Goal: Task Accomplishment & Management: Use online tool/utility

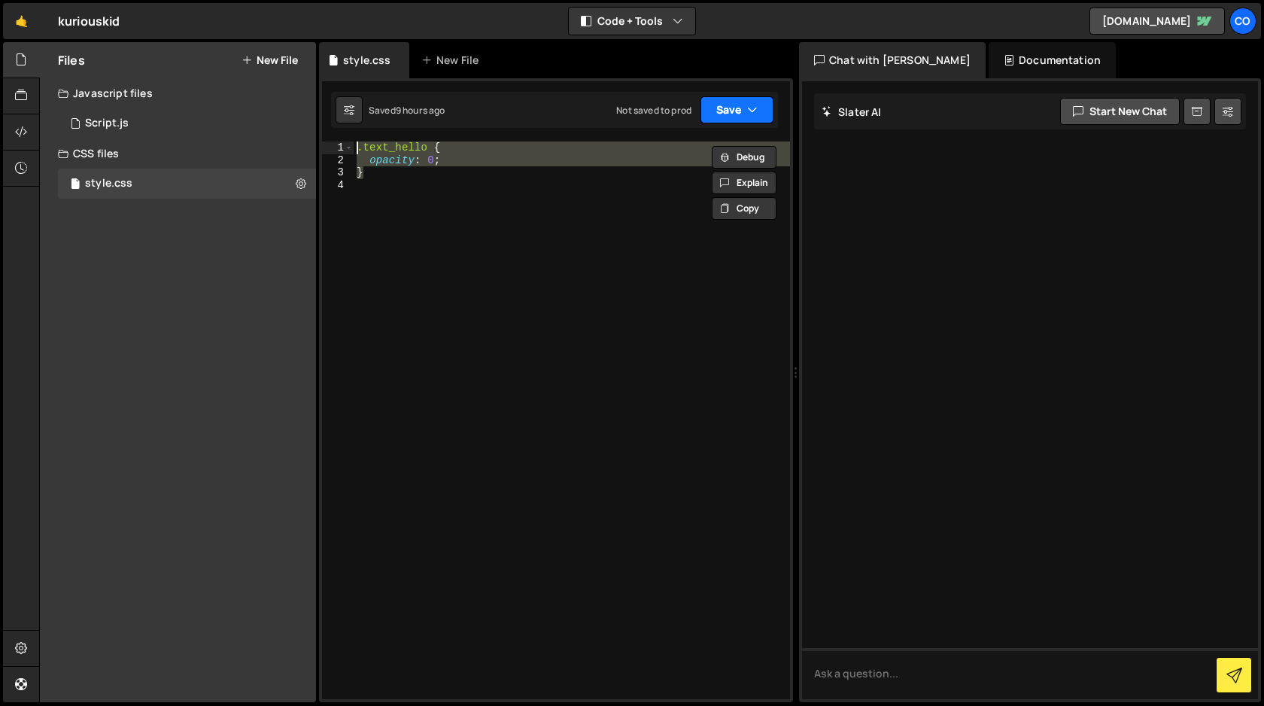
click at [756, 111] on icon "button" at bounding box center [752, 109] width 11 height 15
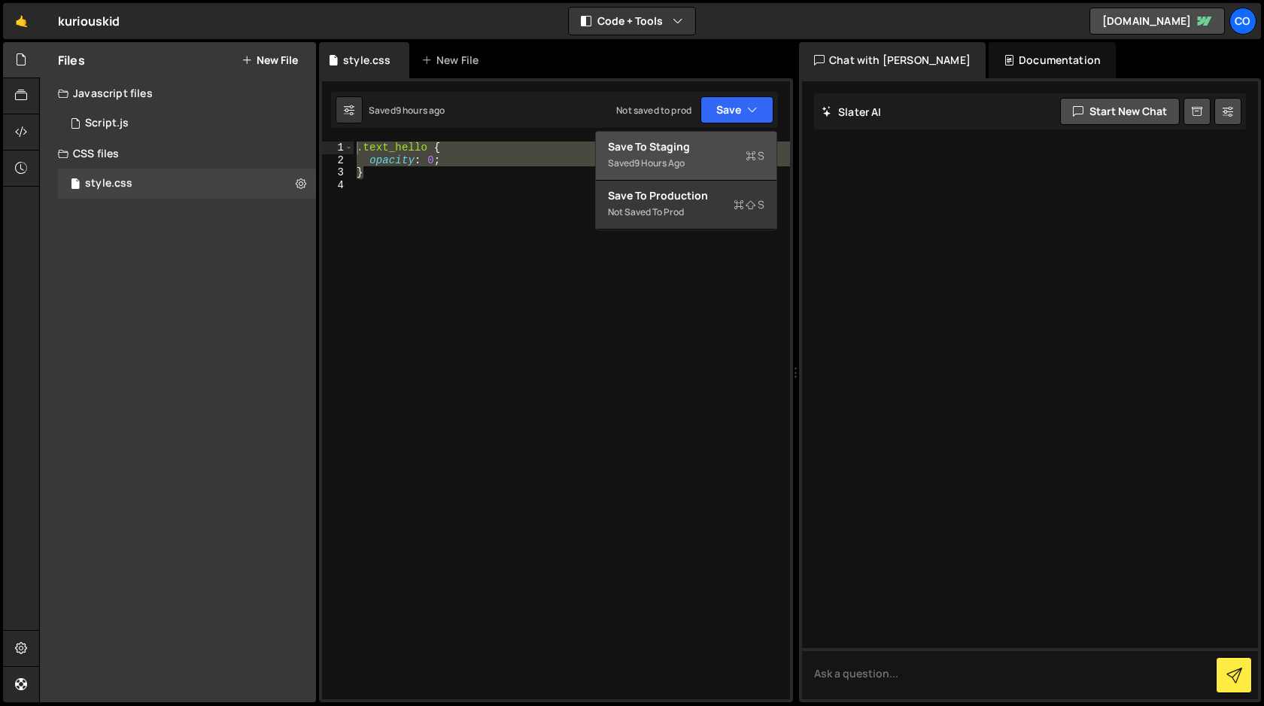
click at [687, 152] on div "Save to Staging S" at bounding box center [686, 146] width 156 height 15
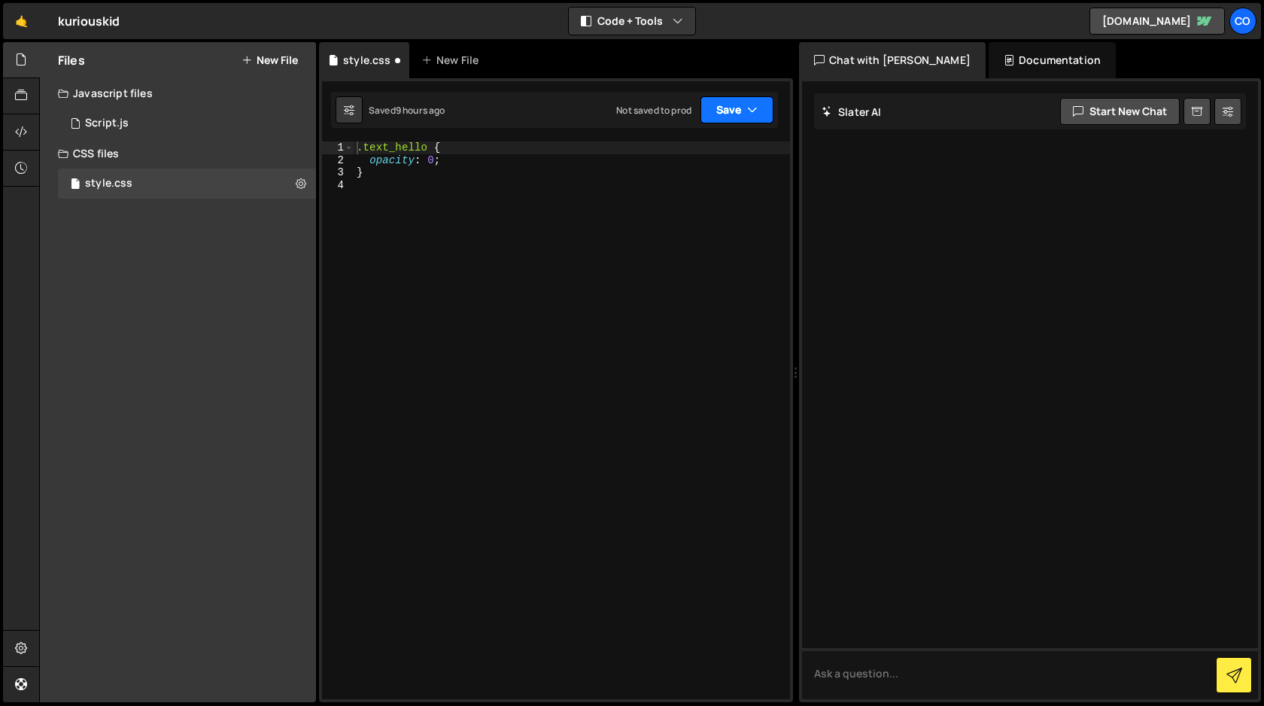
click at [747, 109] on icon "button" at bounding box center [752, 109] width 11 height 15
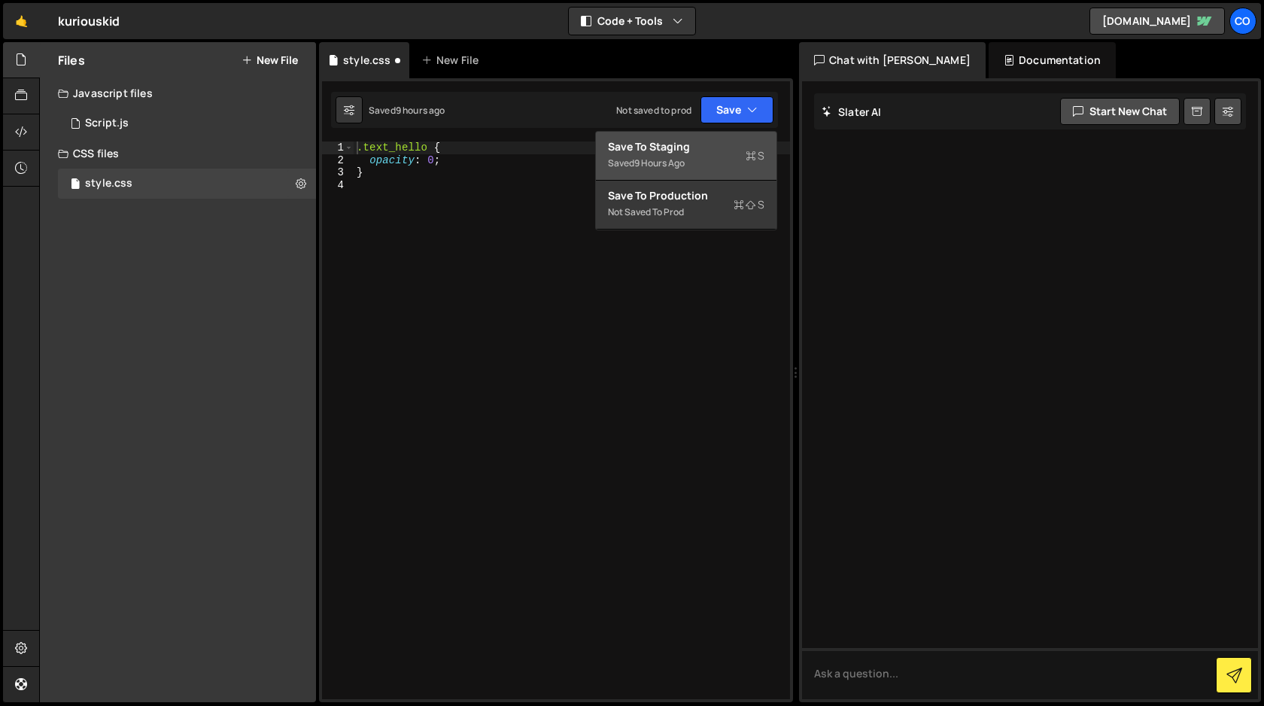
click at [701, 155] on div "Saved 9 hours ago" at bounding box center [686, 163] width 156 height 18
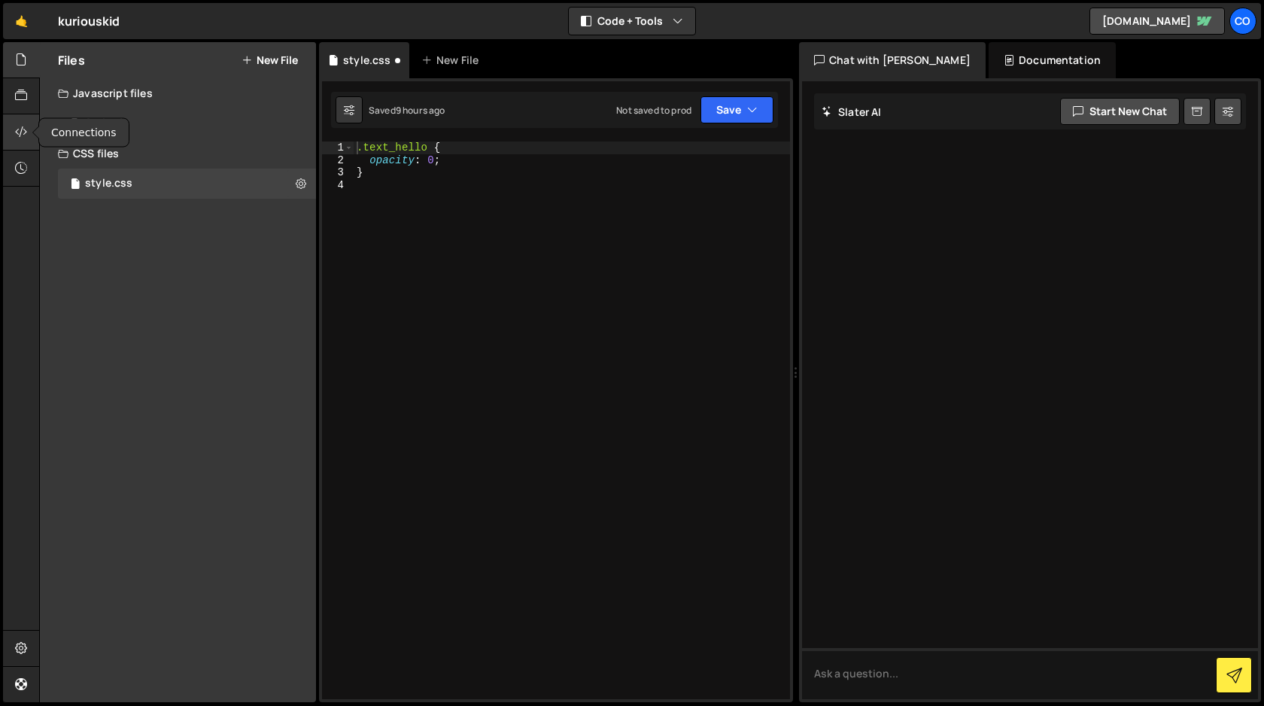
click at [23, 135] on icon at bounding box center [21, 131] width 12 height 17
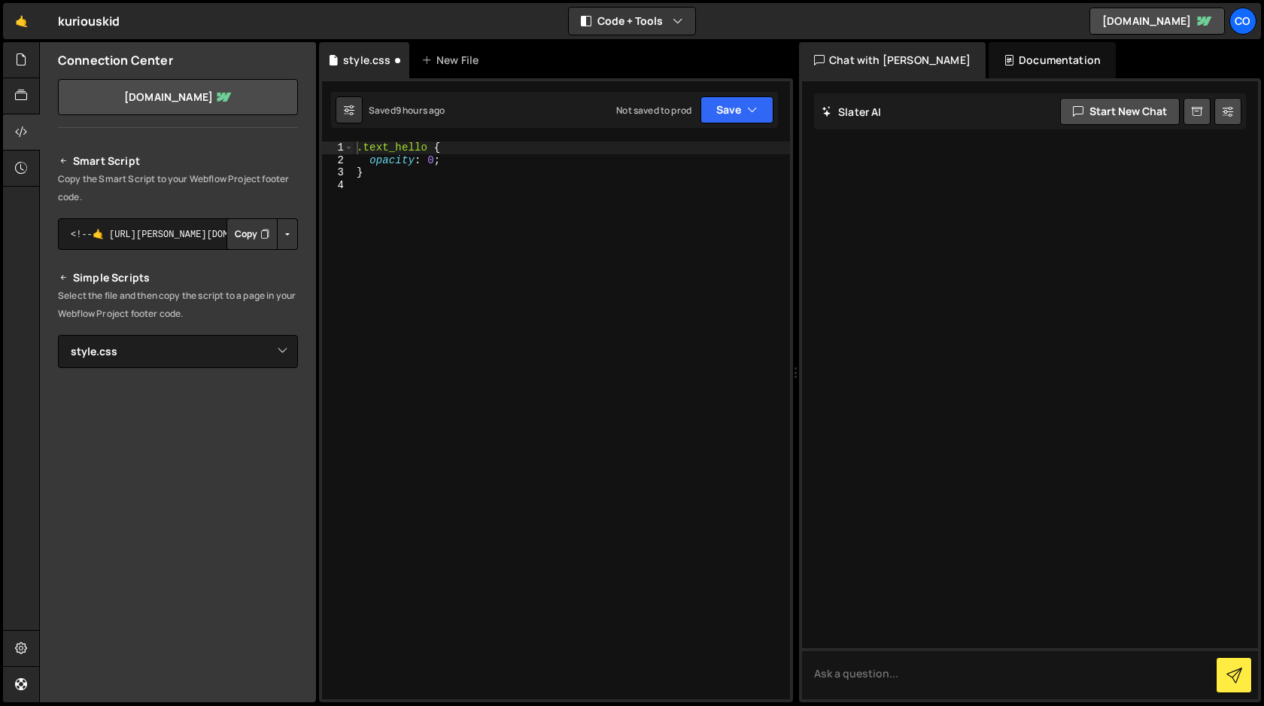
scroll to position [93, 0]
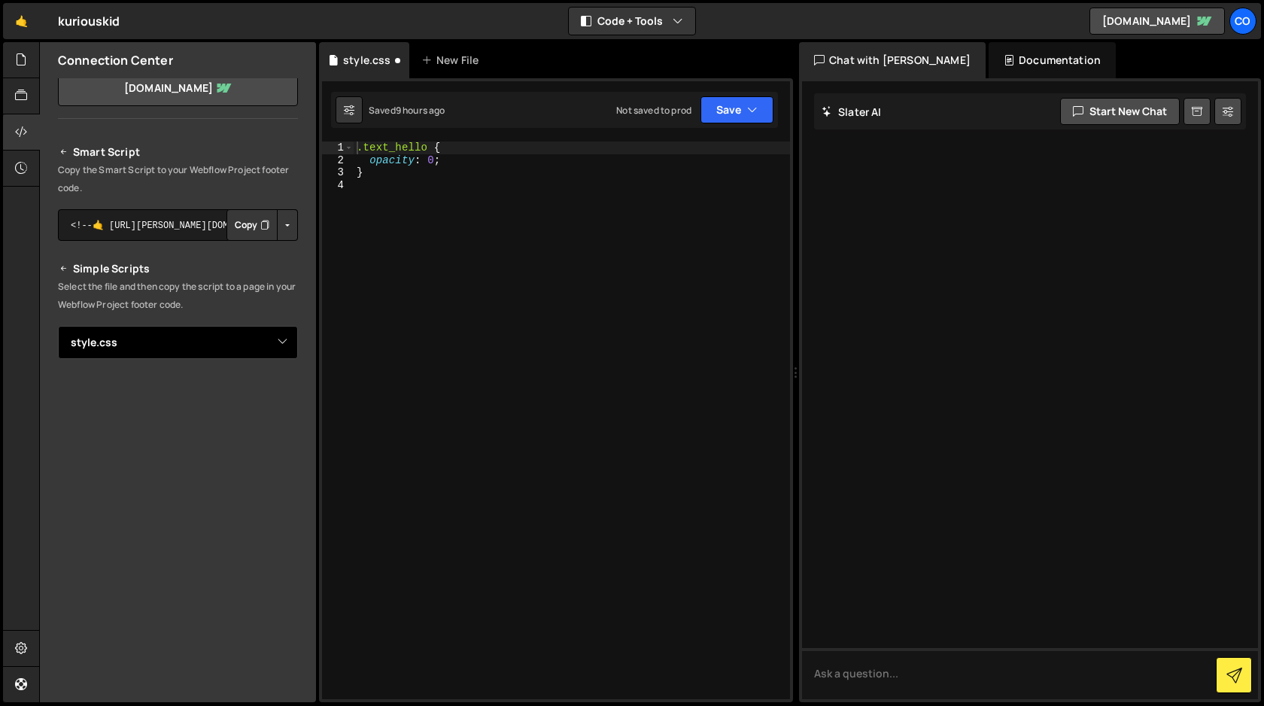
click at [281, 345] on select "Select File Script.js style.css" at bounding box center [178, 342] width 240 height 33
click at [58, 326] on select "Select File Script.js style.css" at bounding box center [178, 342] width 240 height 33
click at [278, 342] on select "Select File Script.js style.css" at bounding box center [178, 342] width 240 height 33
select select "45337"
click at [58, 326] on select "Select File Script.js style.css" at bounding box center [178, 342] width 240 height 33
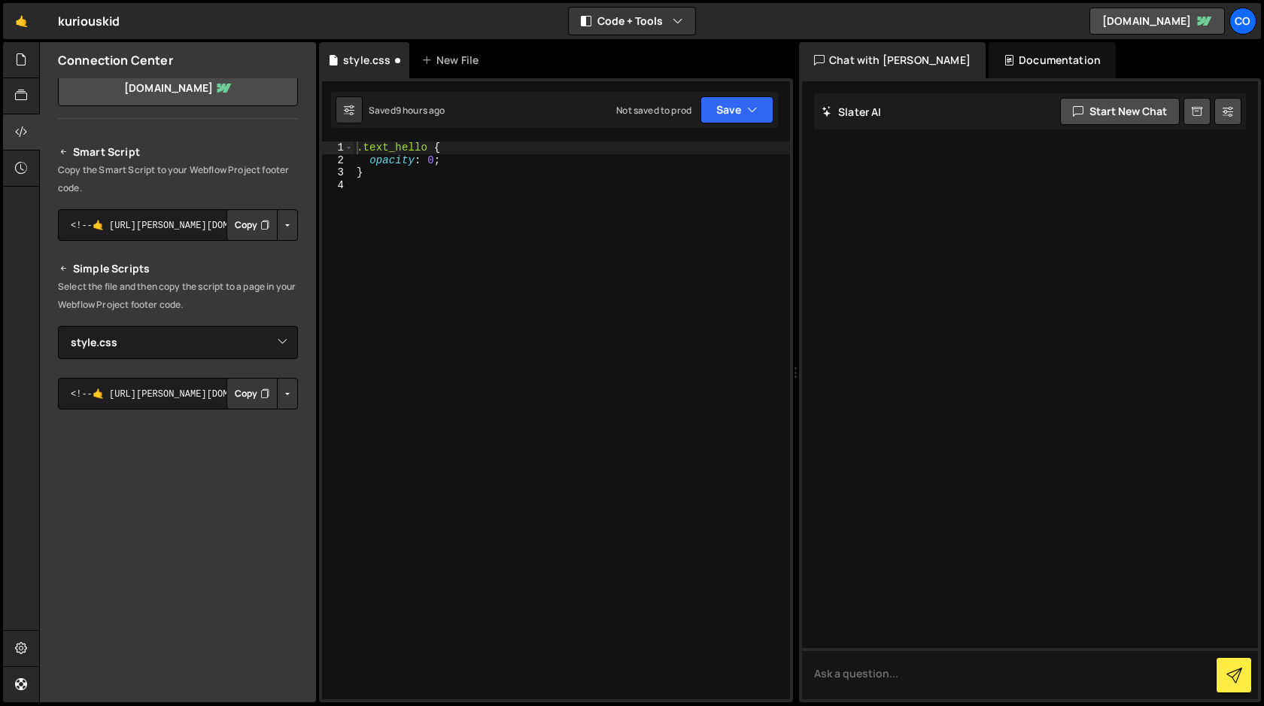
click at [236, 390] on button "Copy" at bounding box center [251, 394] width 51 height 32
click at [416, 181] on div ".text_hello { opacity : 0 ; }" at bounding box center [572, 432] width 436 height 582
type textarea "}"
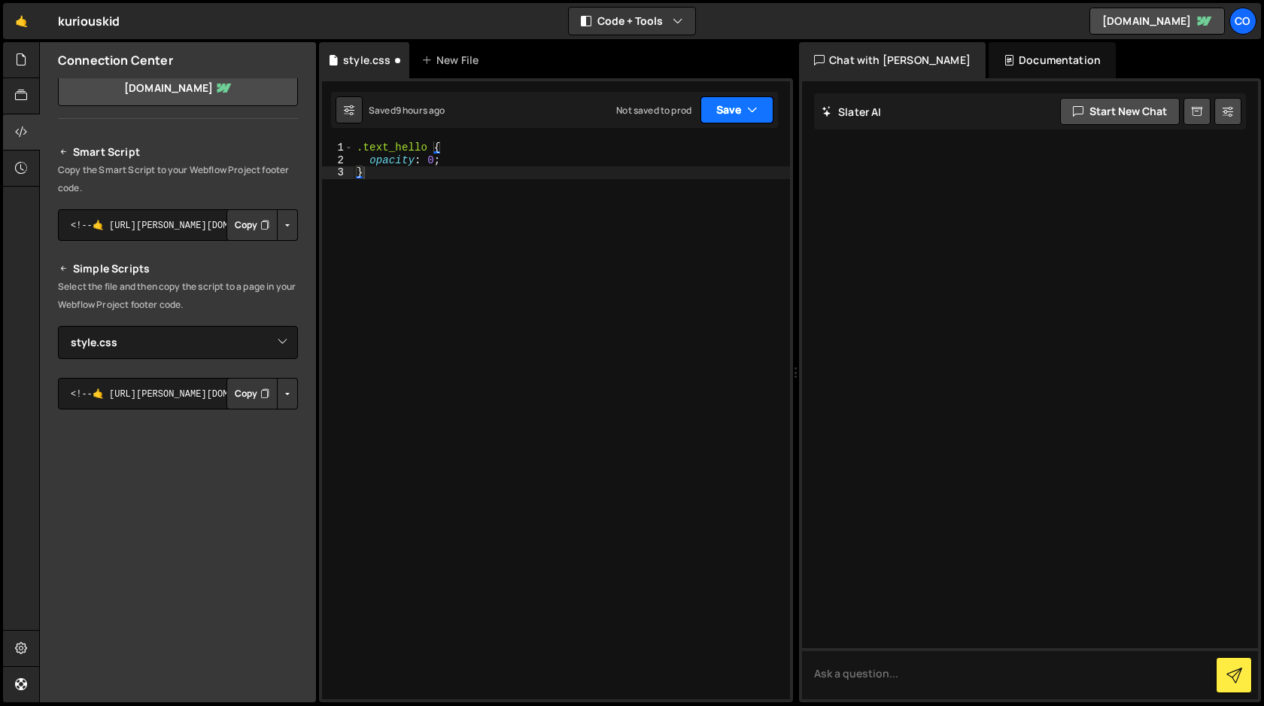
click at [733, 104] on button "Save" at bounding box center [736, 109] width 73 height 27
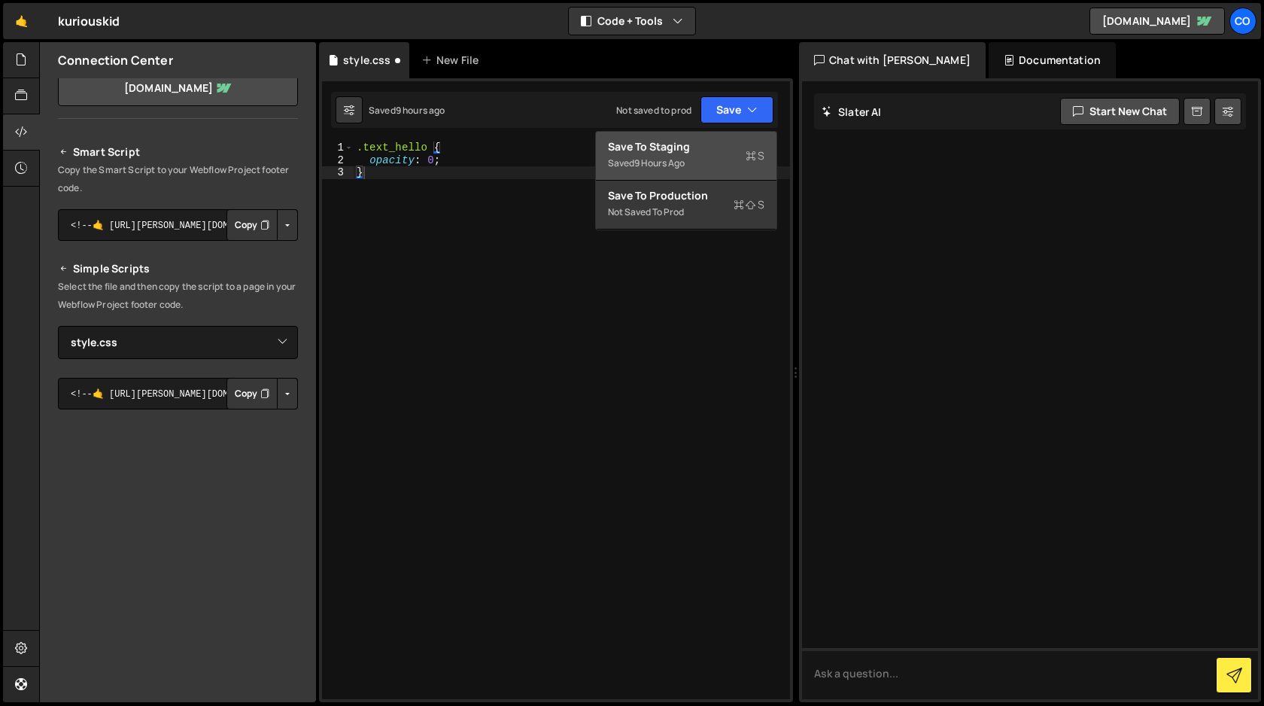
click at [696, 148] on div "Save to Staging S" at bounding box center [686, 146] width 156 height 15
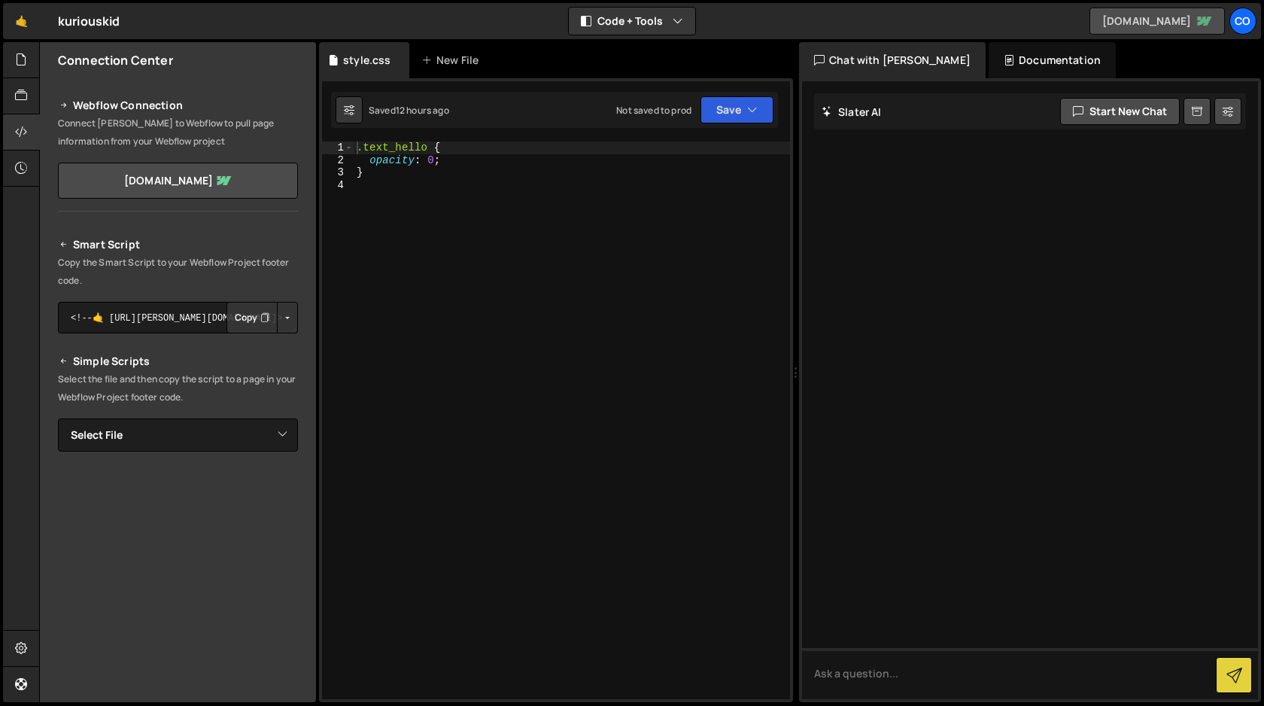
click at [1173, 26] on link "[DOMAIN_NAME]" at bounding box center [1156, 21] width 135 height 27
click at [747, 111] on icon "button" at bounding box center [752, 109] width 11 height 15
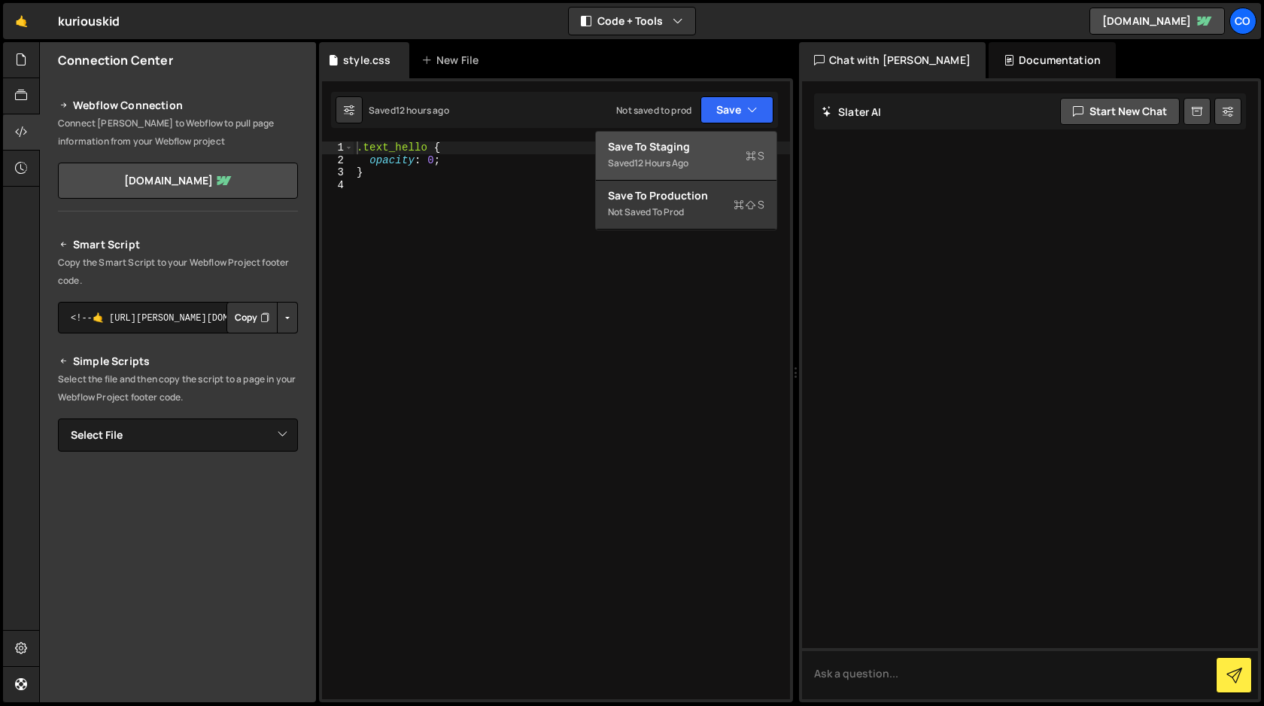
click at [715, 158] on div "Saved 12 hours ago" at bounding box center [686, 163] width 156 height 18
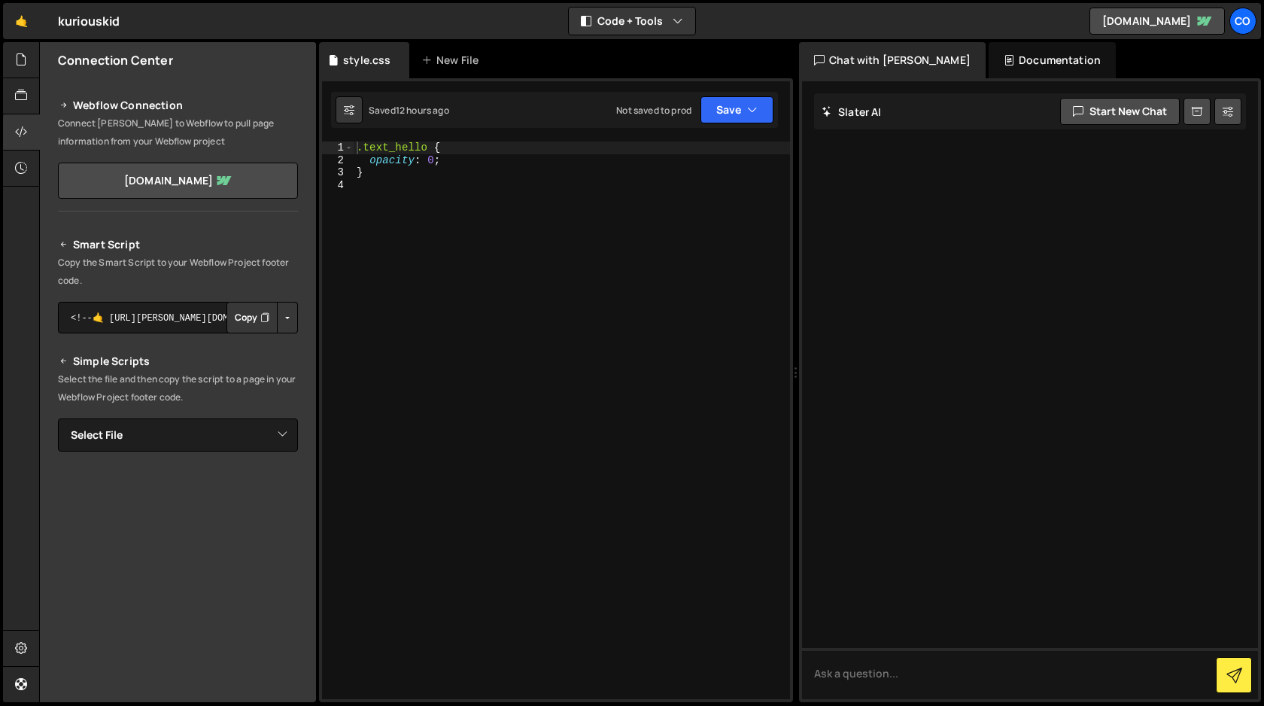
click at [251, 318] on button "Copy" at bounding box center [251, 318] width 51 height 32
click at [232, 437] on select "Select File Script.js style.css" at bounding box center [178, 434] width 240 height 33
click at [58, 418] on select "Select File Script.js style.css" at bounding box center [178, 434] width 240 height 33
click at [241, 484] on button "Copy" at bounding box center [251, 486] width 51 height 32
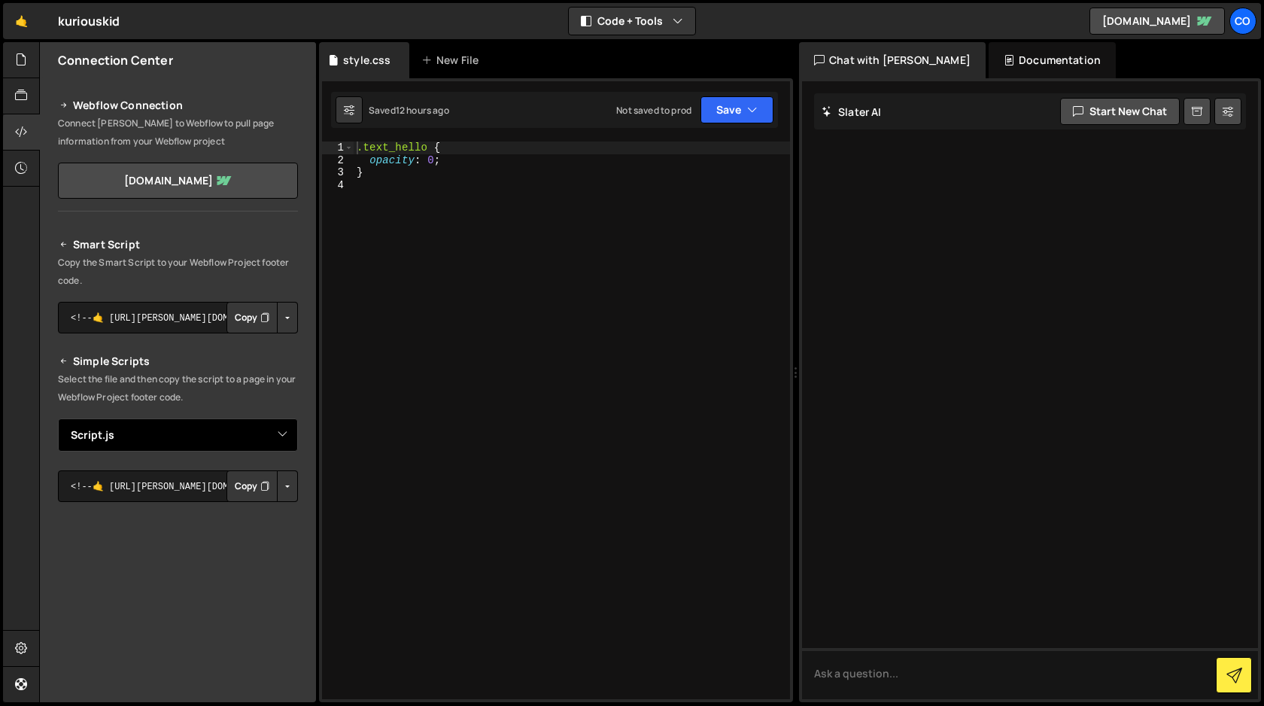
click at [273, 437] on select "Select File Script.js style.css" at bounding box center [178, 434] width 240 height 33
select select "45337"
click at [58, 418] on select "Select File Script.js style.css" at bounding box center [178, 434] width 240 height 33
click at [247, 490] on button "Copy" at bounding box center [251, 486] width 51 height 32
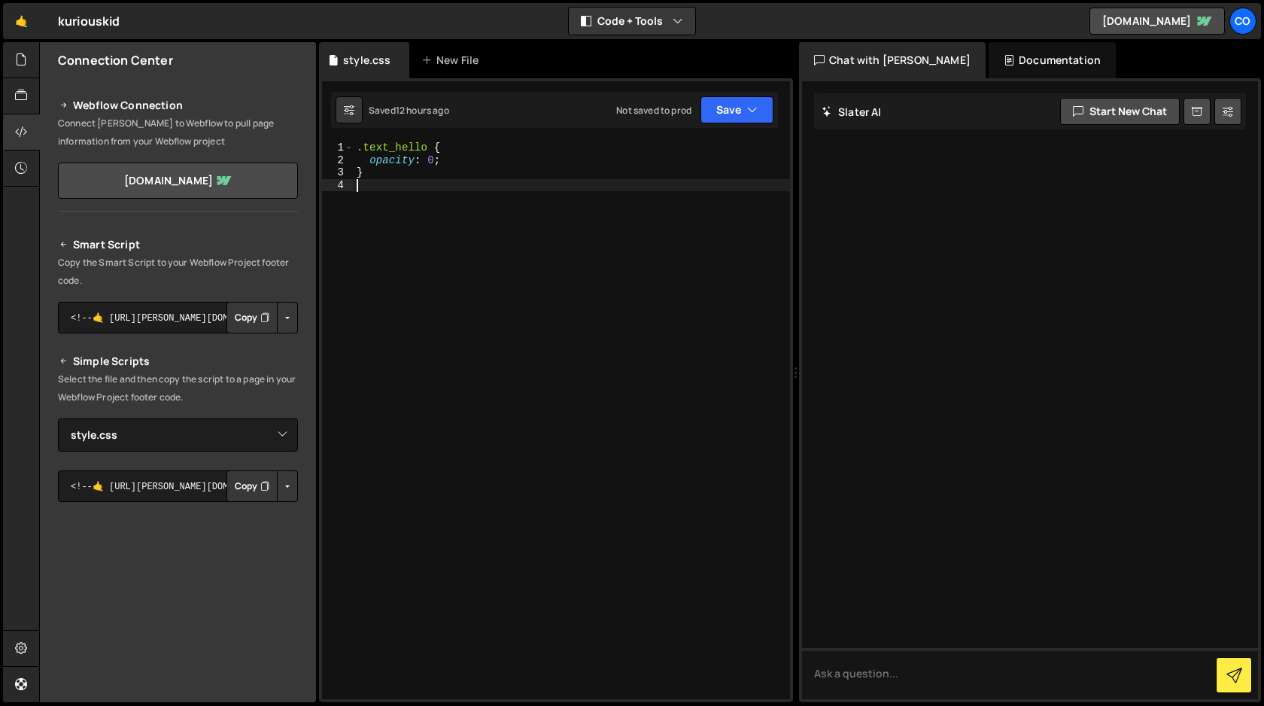
click at [474, 180] on div ".text_hello { opacity : 0 ; }" at bounding box center [572, 432] width 436 height 582
click at [727, 112] on button "Save" at bounding box center [736, 109] width 73 height 27
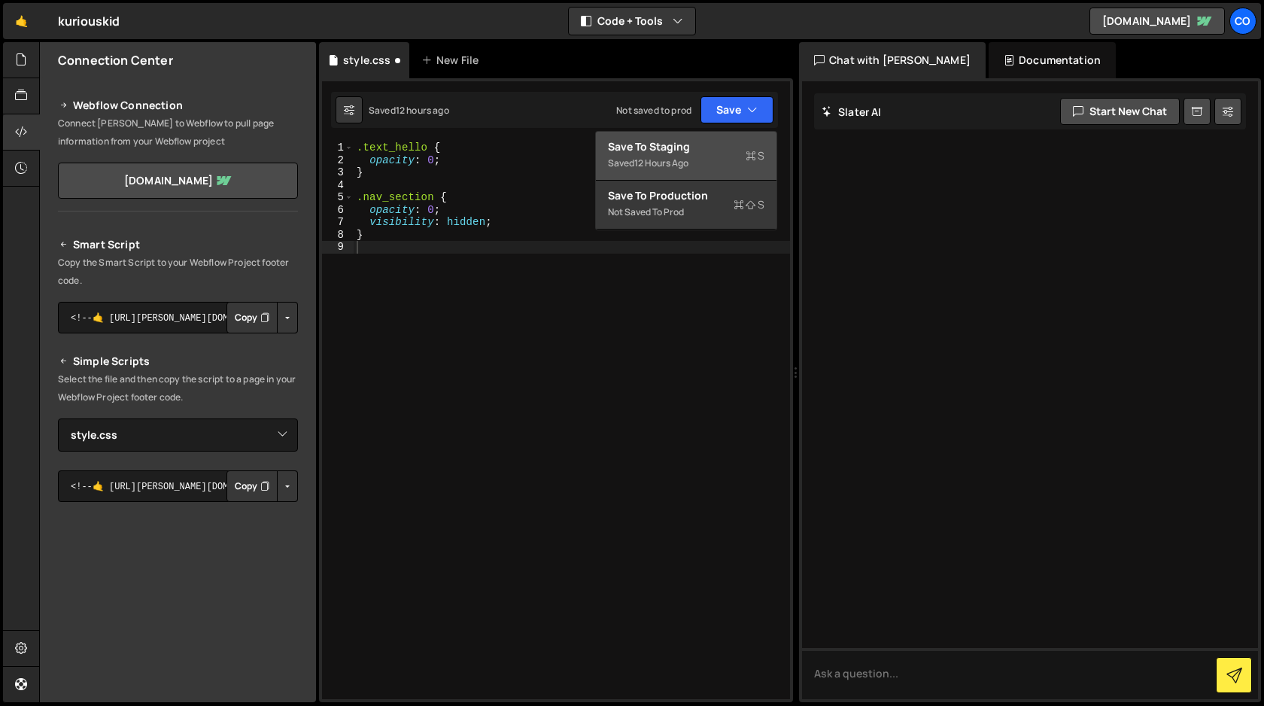
click at [697, 150] on div "Save to Staging S" at bounding box center [686, 146] width 156 height 15
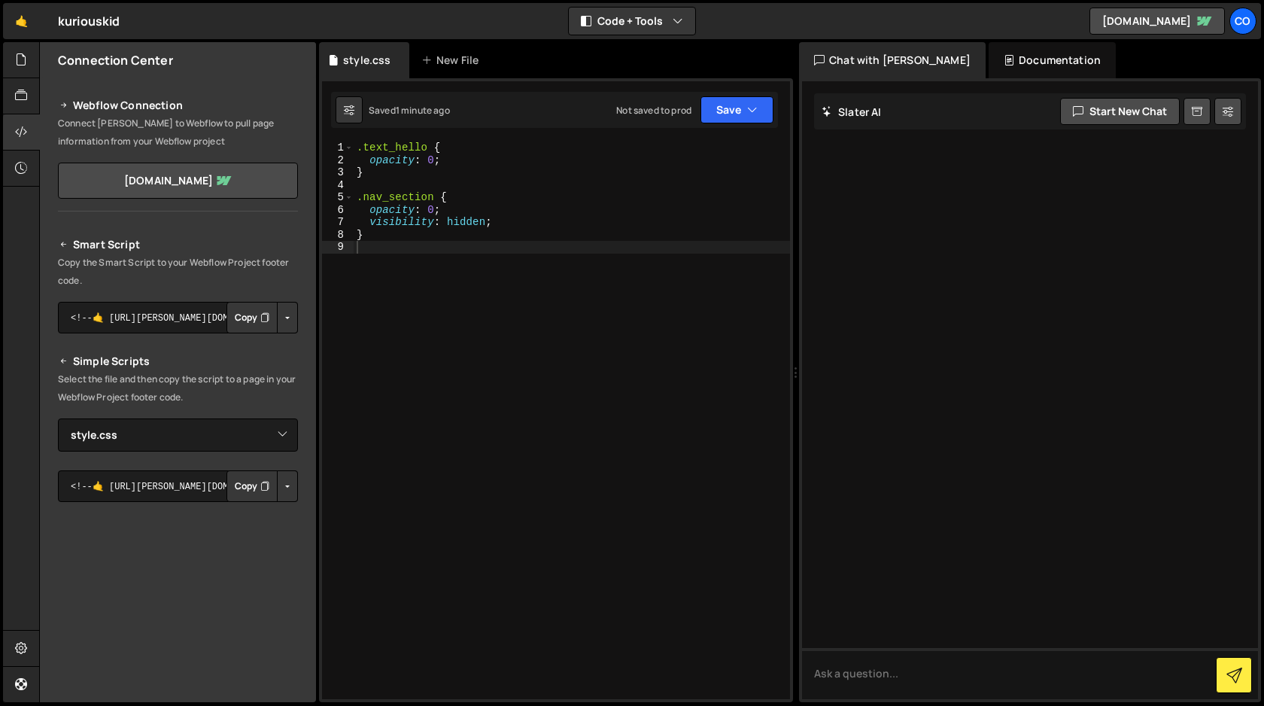
click at [411, 235] on div ".text_hello { opacity : 0 ; } .nav_section { opacity : 0 ; visibility : hidden …" at bounding box center [572, 432] width 436 height 582
click at [427, 161] on div ".text_hello { opacity : 0 ; } .nav_section { opacity : 0 ; visibility : hidden …" at bounding box center [572, 432] width 436 height 582
type textarea "opacity: 30;"
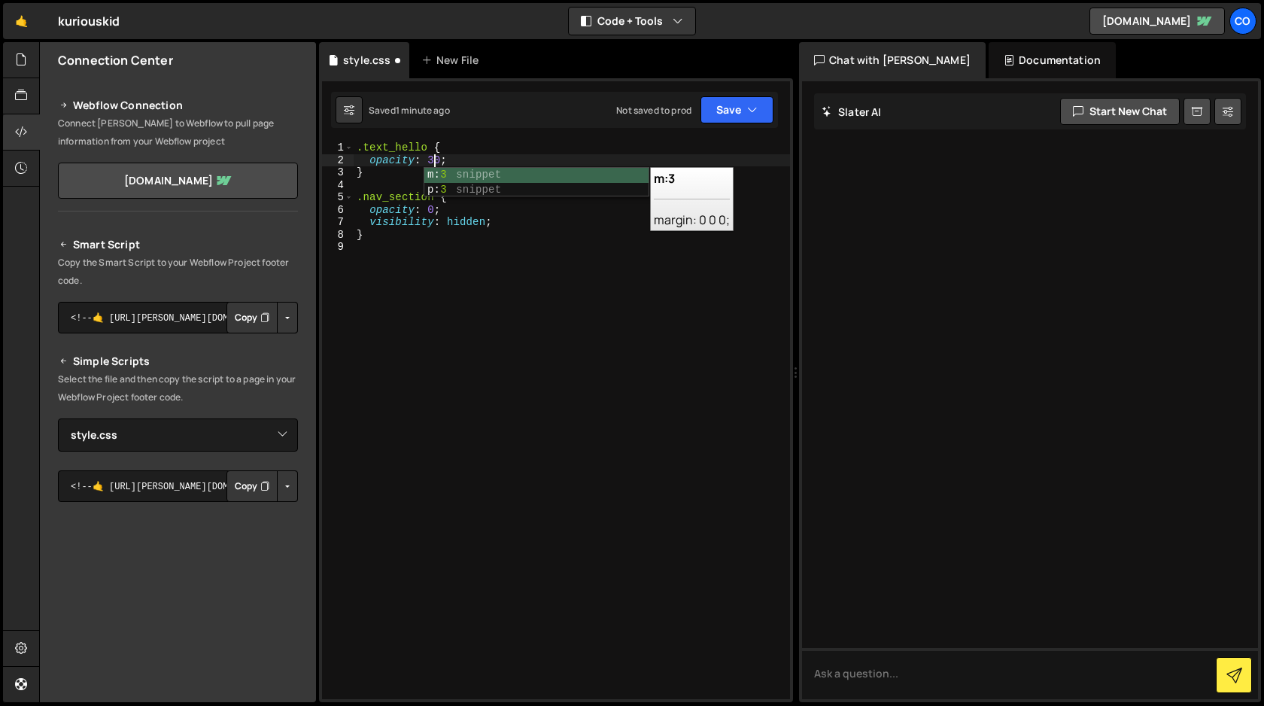
click at [532, 346] on div ".text_hello { opacity : 30 ; } .nav_section { opacity : 0 ; visibility : hidden…" at bounding box center [572, 432] width 436 height 582
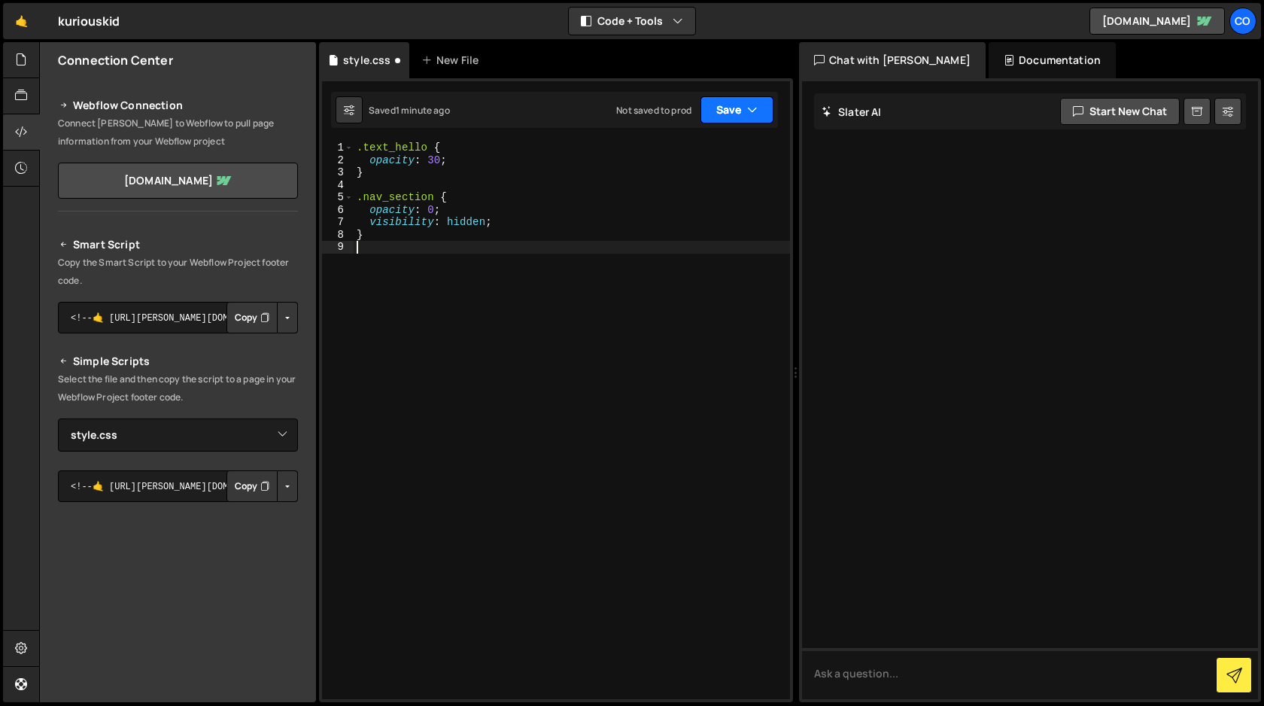
click at [738, 117] on button "Save" at bounding box center [736, 109] width 73 height 27
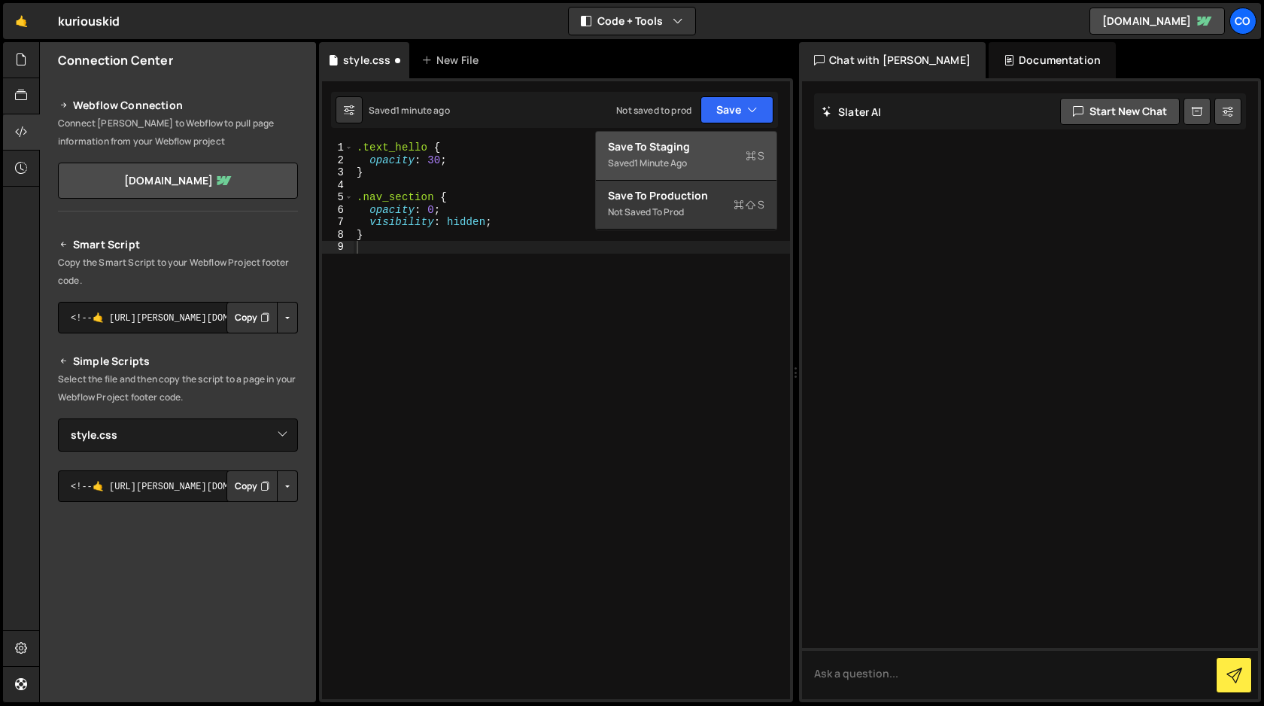
click at [712, 150] on div "Save to Staging S" at bounding box center [686, 146] width 156 height 15
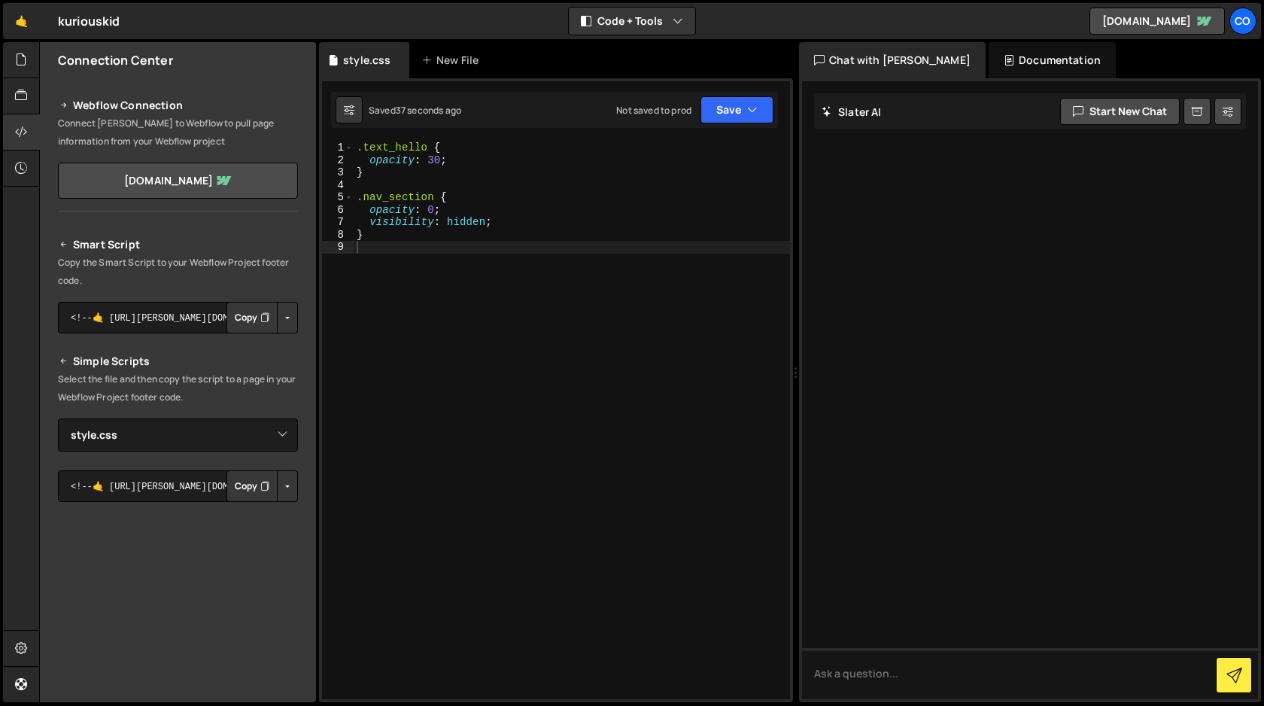
click at [451, 165] on div ".text_hello { opacity : 30 ; } .nav_section { opacity : 0 ; visibility : hidden…" at bounding box center [572, 432] width 436 height 582
click at [435, 162] on div ".text_hello { opacity : 30 ; } .nav_section { opacity : 0 ; visibility : hidden…" at bounding box center [572, 432] width 436 height 582
click at [724, 114] on button "Save" at bounding box center [736, 109] width 73 height 27
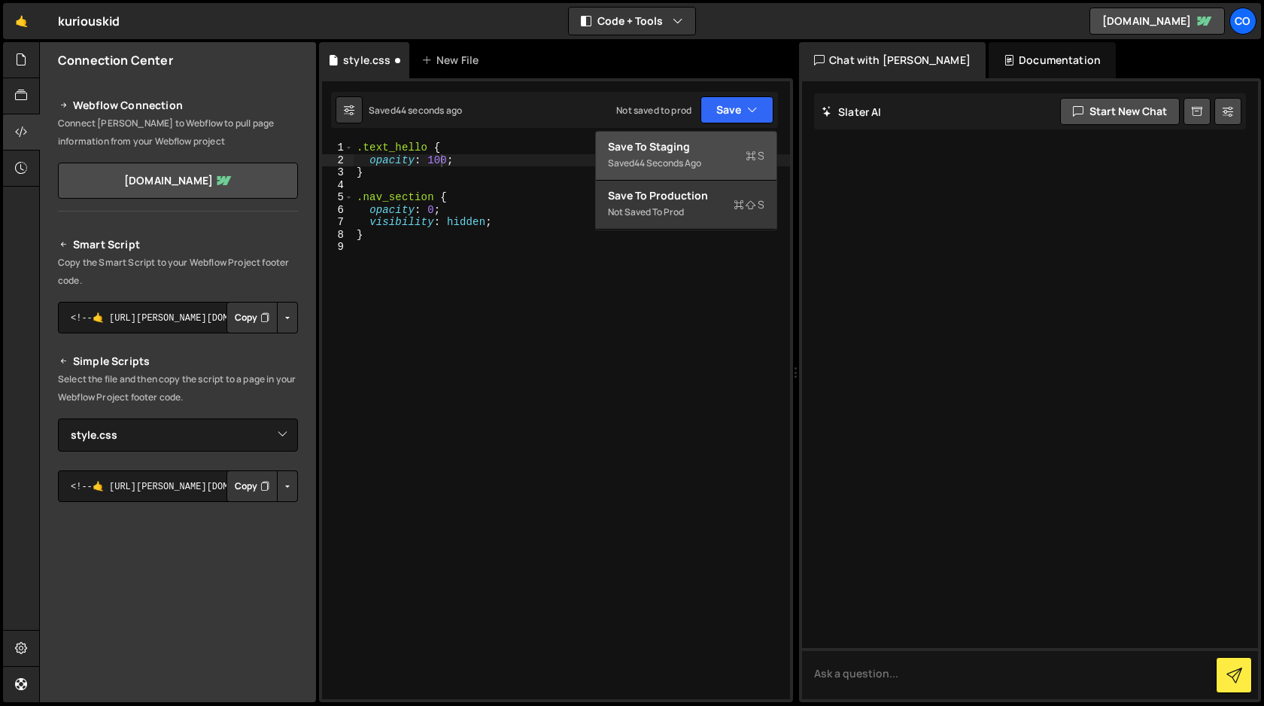
click at [702, 148] on div "Save to Staging S" at bounding box center [686, 146] width 156 height 15
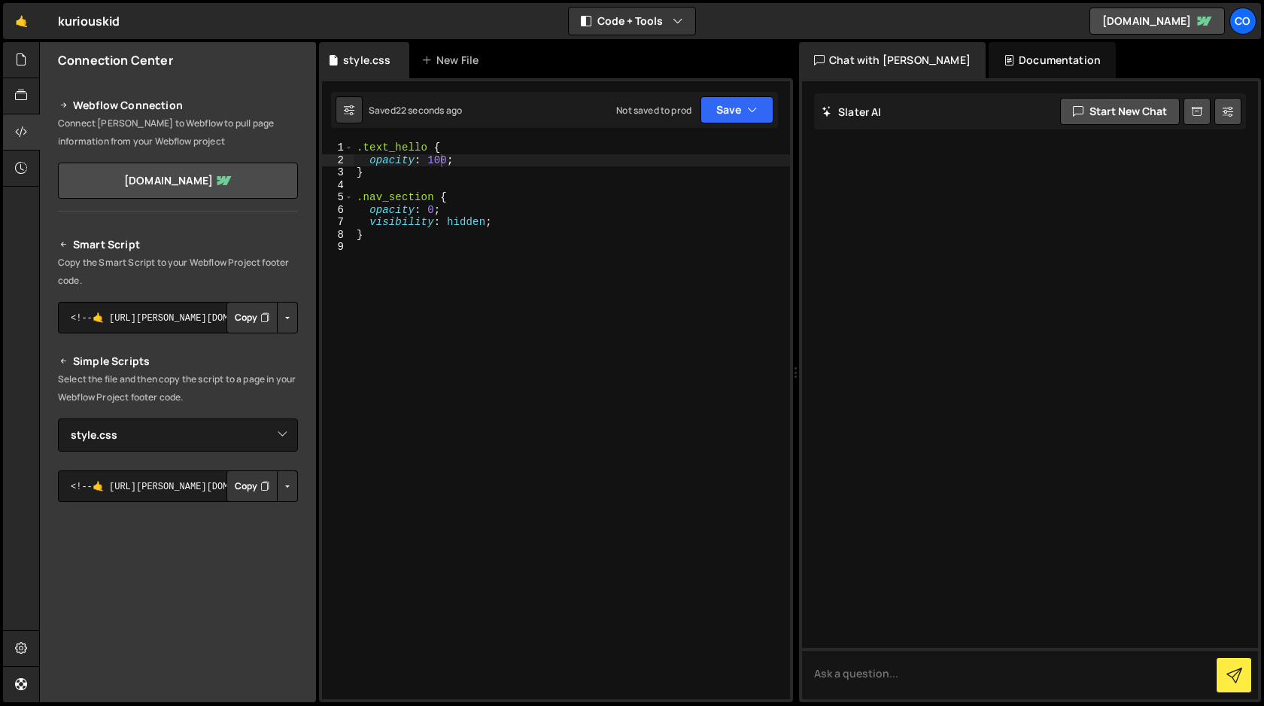
click at [442, 161] on div ".text_hello { opacity : 100 ; } .nav_section { opacity : 0 ; visibility : hidde…" at bounding box center [572, 432] width 436 height 582
click at [739, 110] on button "Save" at bounding box center [736, 109] width 73 height 27
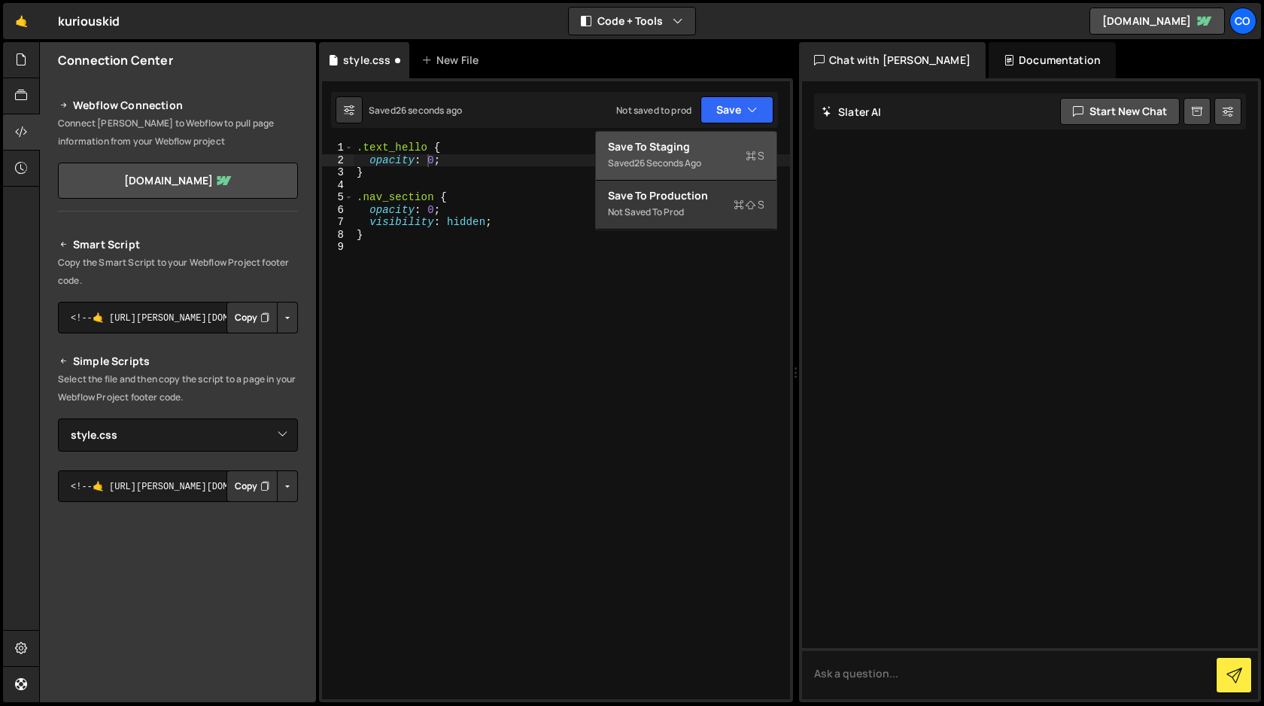
click at [689, 151] on div "Save to Staging S" at bounding box center [686, 146] width 156 height 15
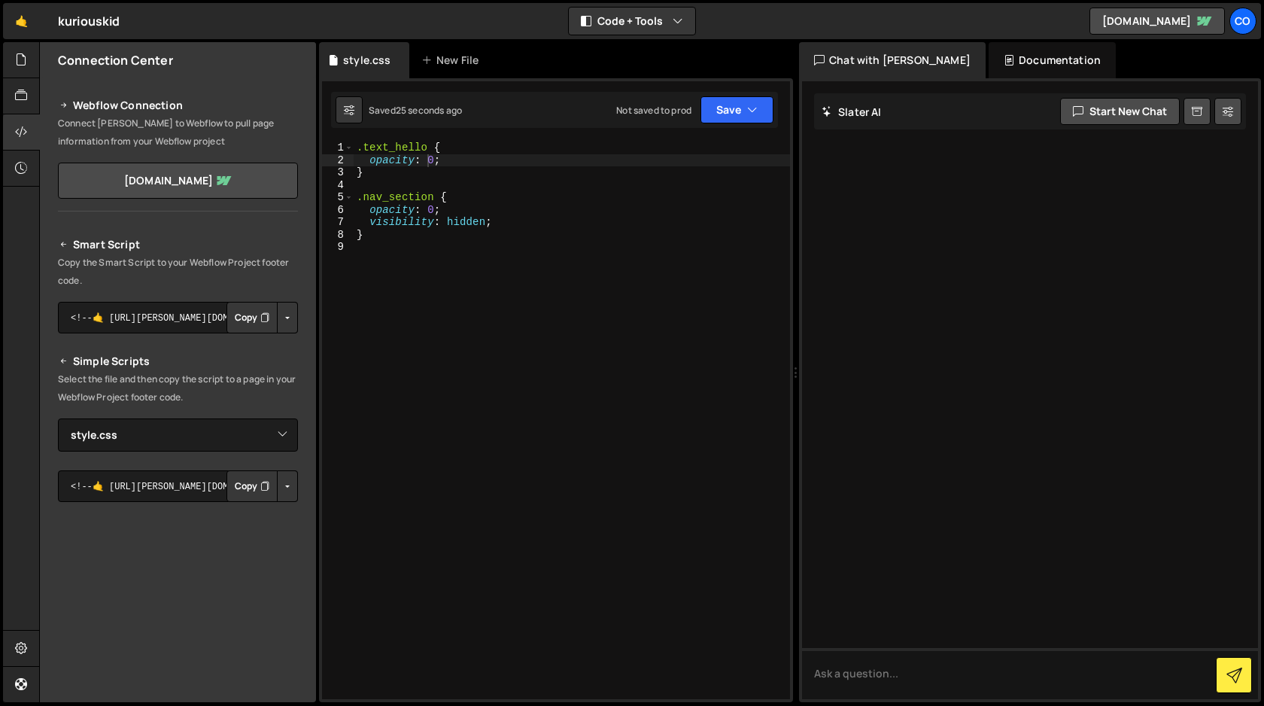
click at [430, 154] on div ".text_hello { opacity : 0 ; } .nav_section { opacity : 0 ; visibility : hidden …" at bounding box center [572, 432] width 436 height 582
type textarea "opacity: 10;"
click at [726, 106] on button "Save" at bounding box center [736, 109] width 73 height 27
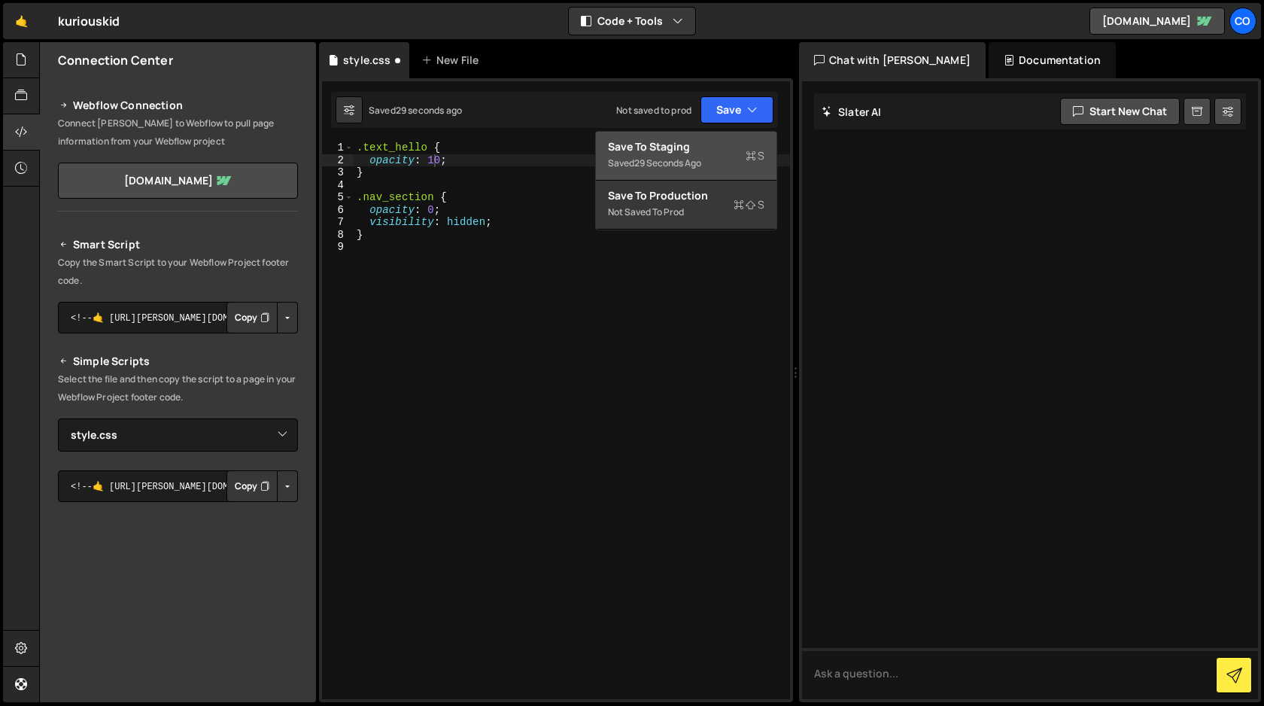
click at [700, 150] on div "Save to Staging S" at bounding box center [686, 146] width 156 height 15
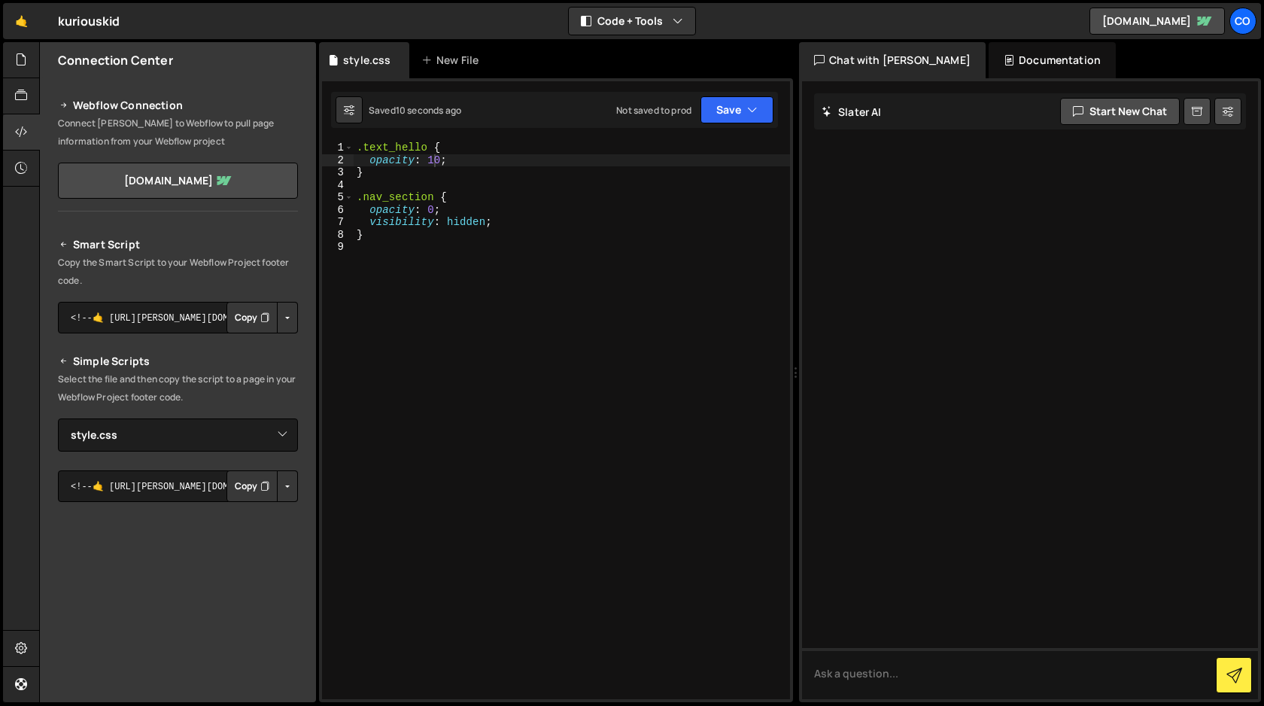
click at [408, 257] on div ".text_hello { opacity : 10 ; } .nav_section { opacity : 0 ; visibility : hidden…" at bounding box center [572, 432] width 436 height 582
type textarea "}"
click at [21, 57] on icon at bounding box center [21, 59] width 12 height 17
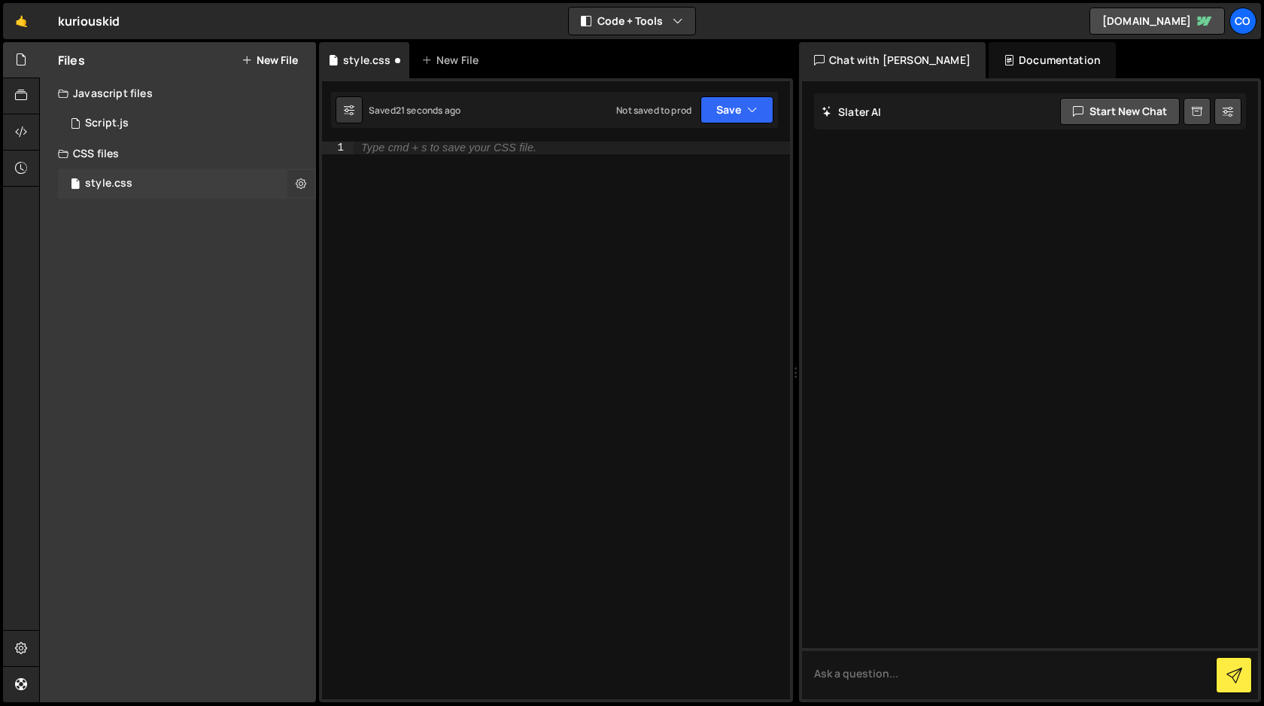
click at [304, 187] on icon at bounding box center [301, 183] width 11 height 14
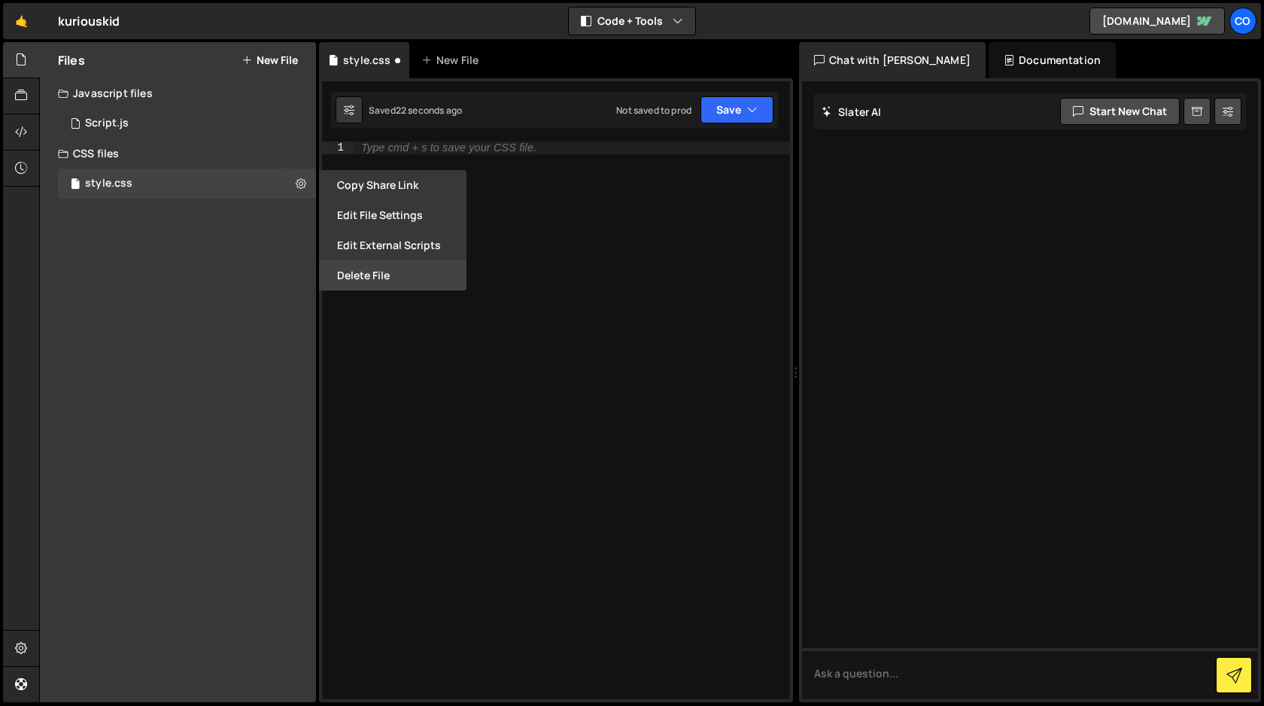
click at [373, 274] on button "Delete File" at bounding box center [392, 275] width 147 height 30
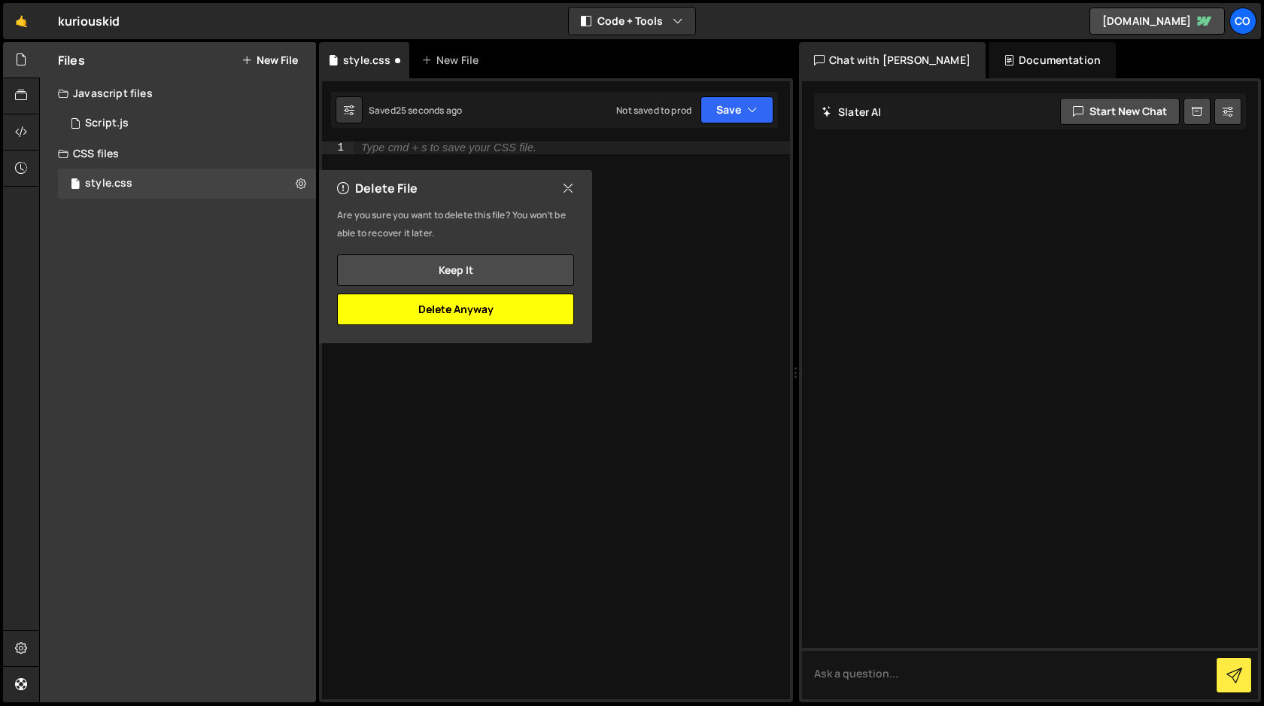
click at [460, 311] on button "Delete Anyway" at bounding box center [455, 309] width 237 height 32
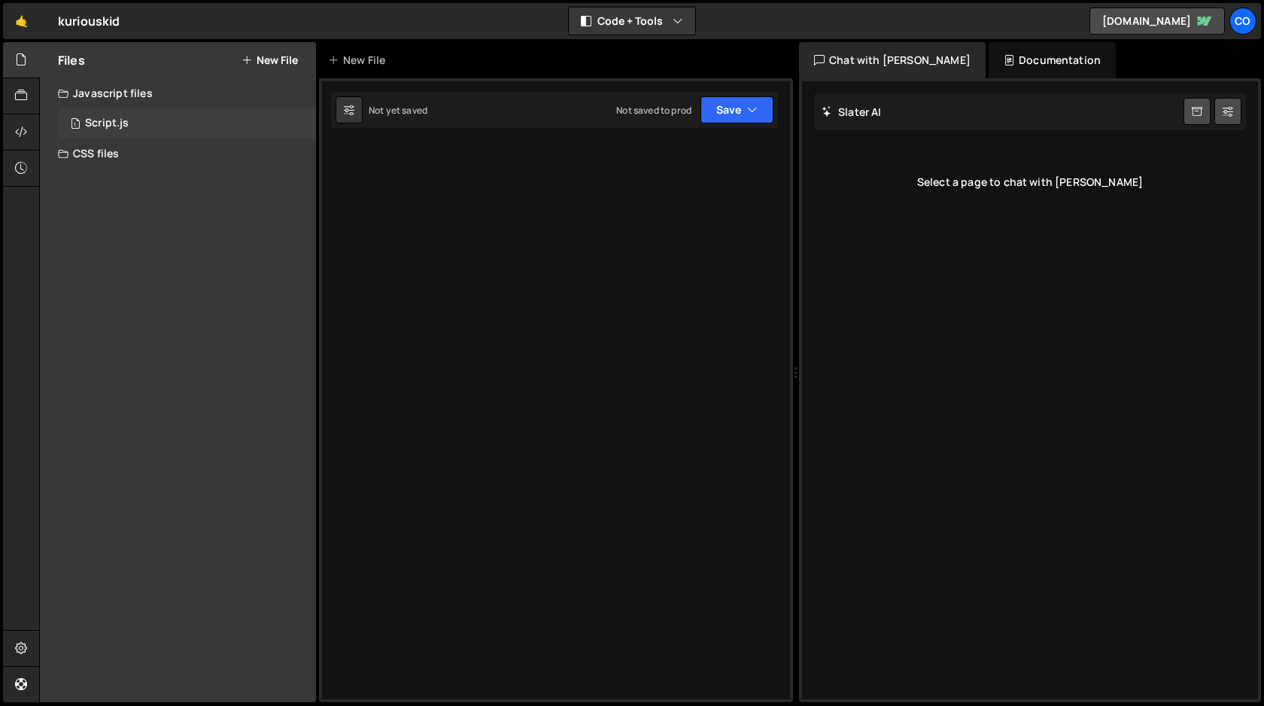
click at [143, 122] on div "1 Script.js 0" at bounding box center [187, 123] width 258 height 30
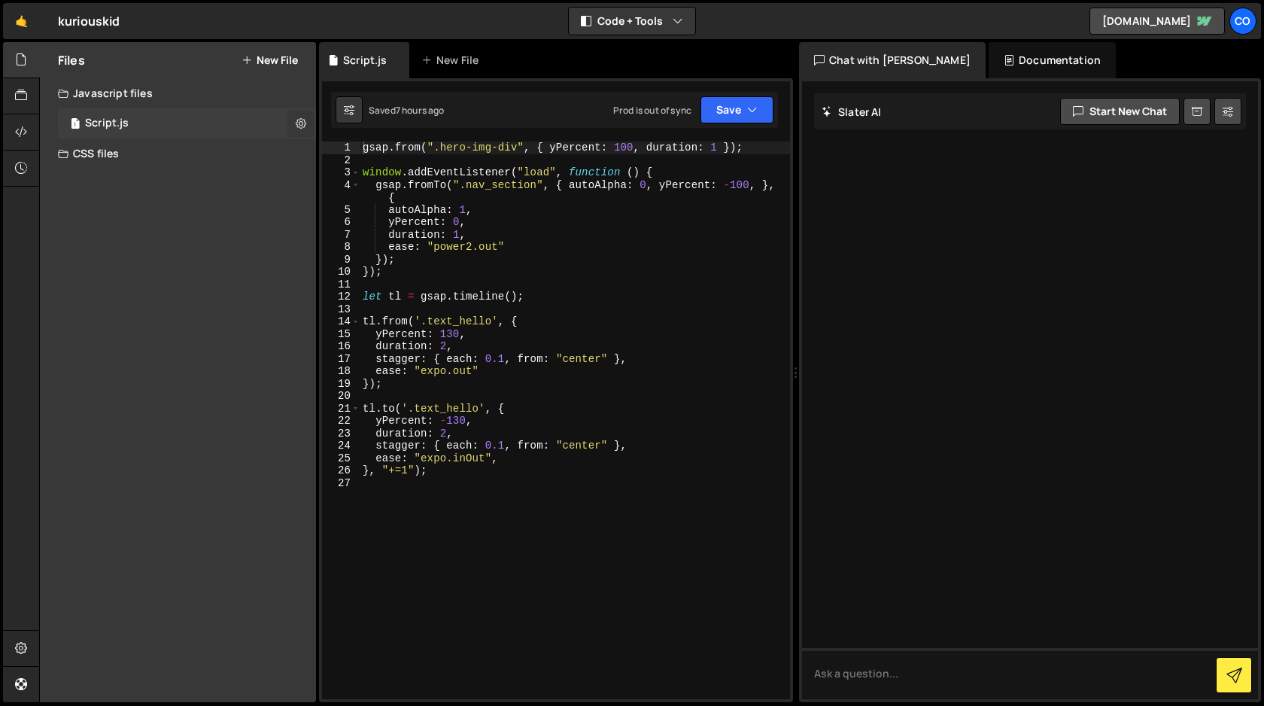
click at [301, 125] on icon at bounding box center [301, 123] width 11 height 14
type input "Script"
radio input "true"
checkbox input "true"
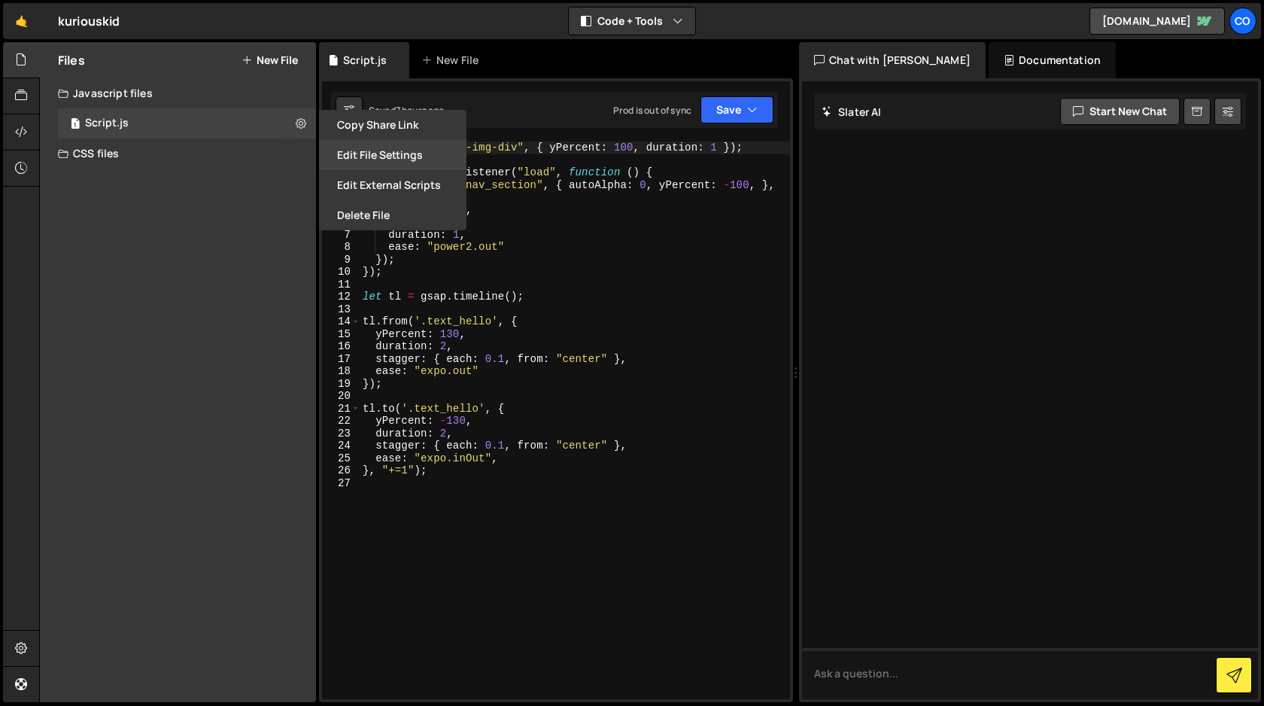
click at [392, 153] on button "Edit File Settings" at bounding box center [392, 155] width 147 height 30
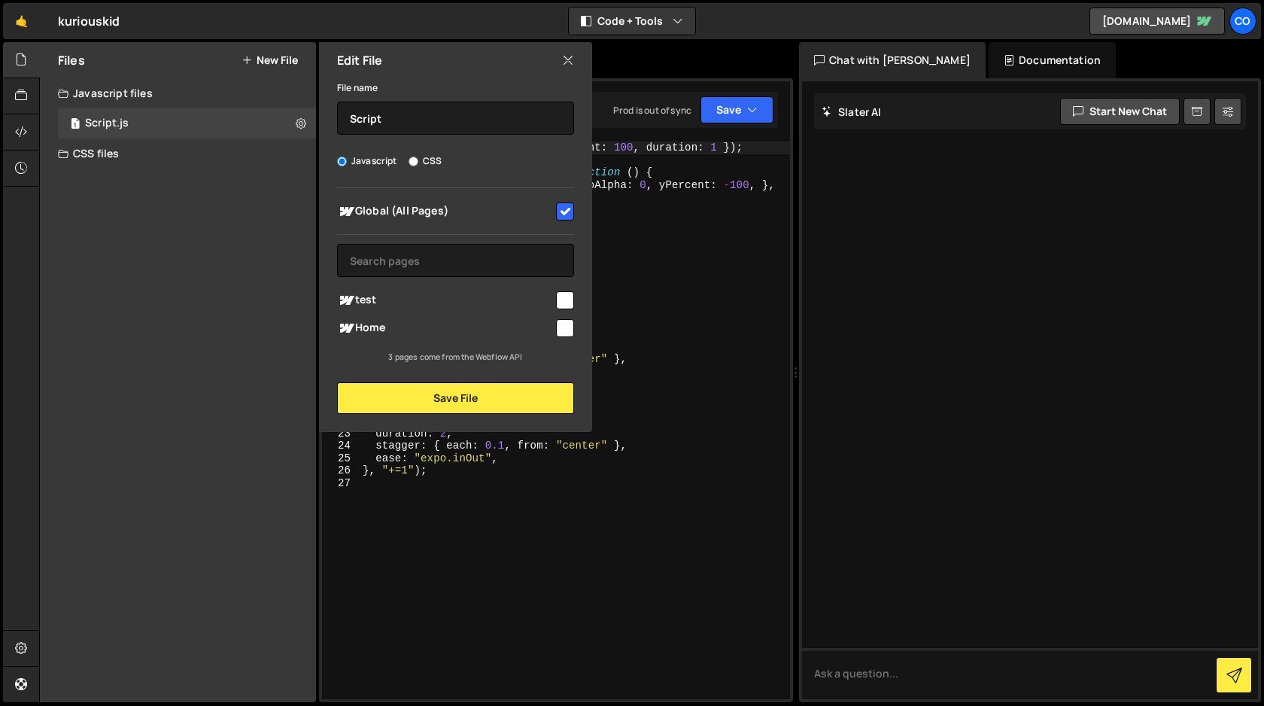
click at [565, 61] on icon at bounding box center [568, 60] width 12 height 17
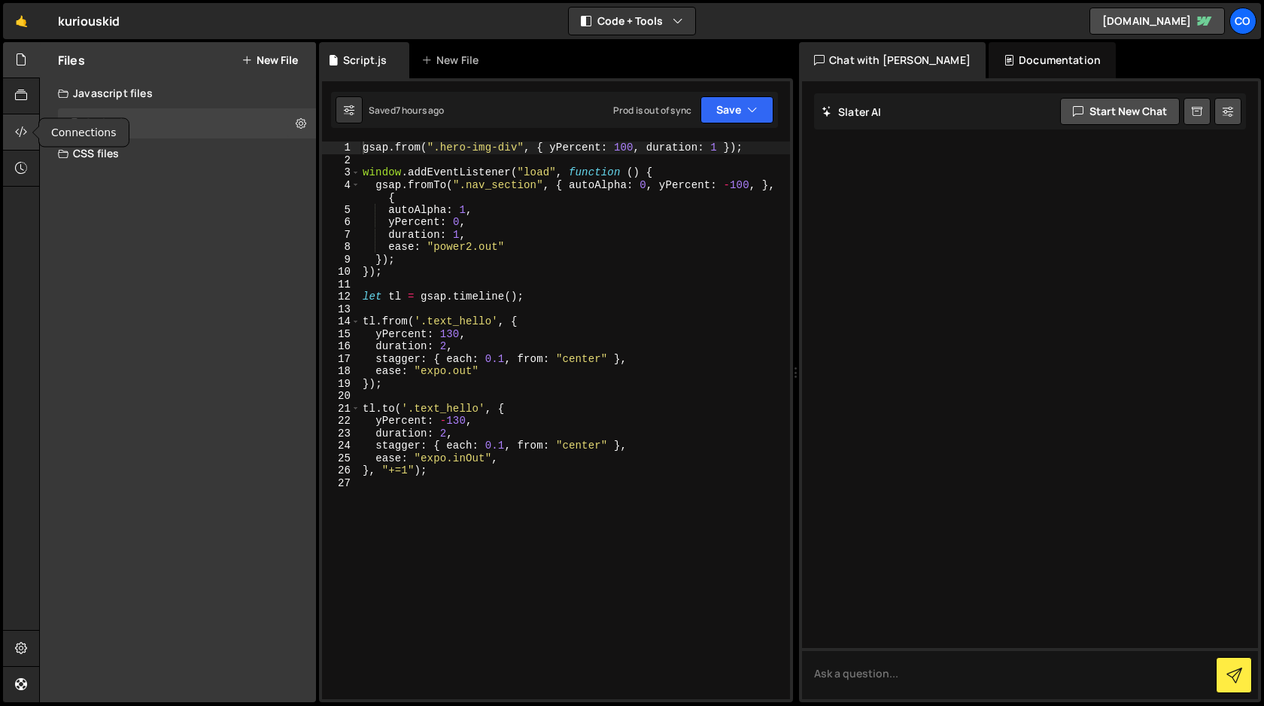
click at [23, 128] on icon at bounding box center [21, 131] width 12 height 17
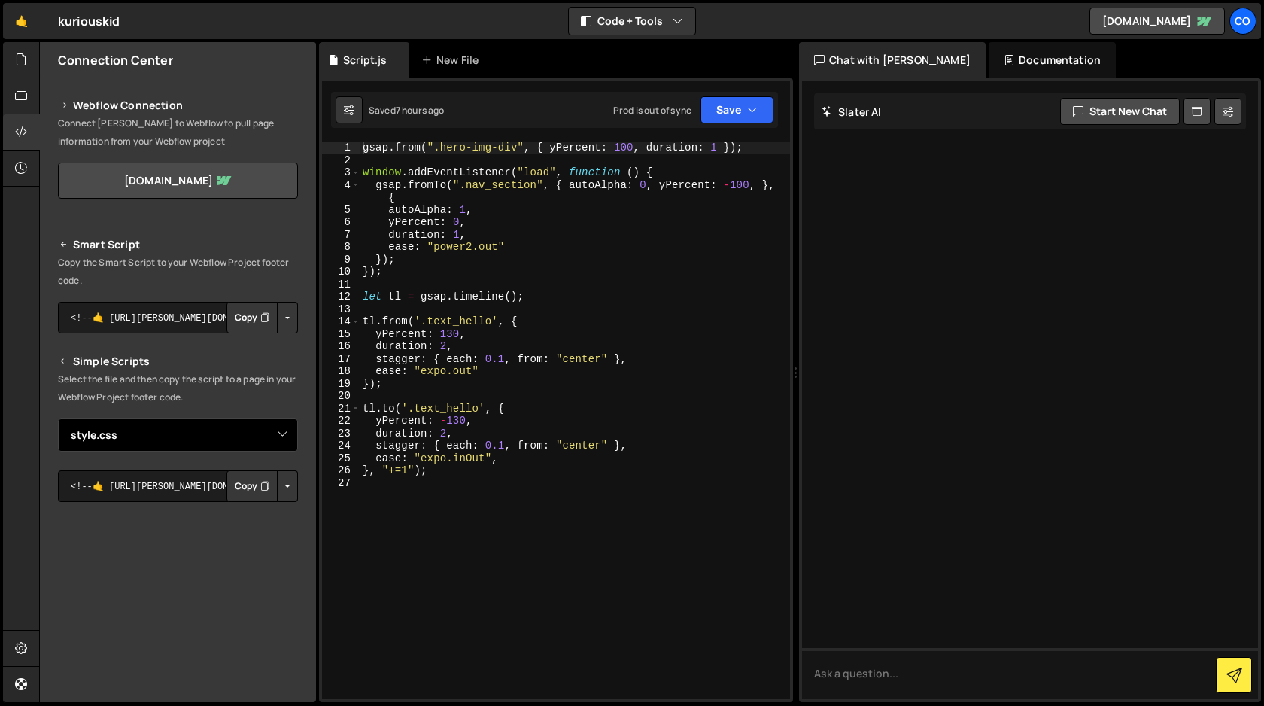
click at [277, 434] on select "Select File Script.js style.css" at bounding box center [178, 434] width 240 height 33
click at [218, 442] on select "Select File Script.js" at bounding box center [178, 434] width 240 height 33
select select "45317"
click at [58, 418] on select "Select File Script.js" at bounding box center [178, 434] width 240 height 33
click at [251, 488] on button "Copy" at bounding box center [251, 486] width 51 height 32
